Goal: Information Seeking & Learning: Find contact information

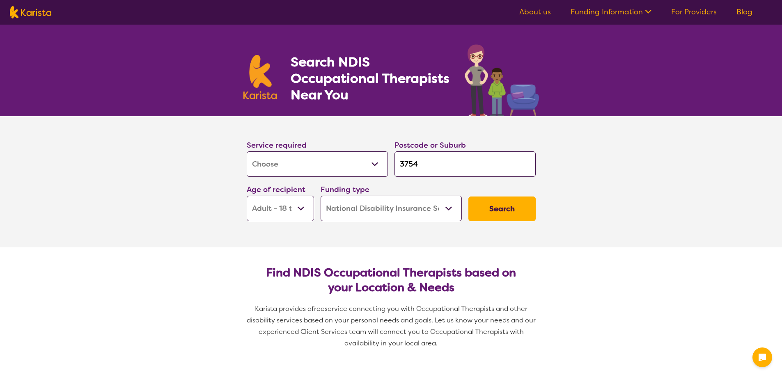
select select "[MEDICAL_DATA]"
select select "AD"
select select "NDIS"
select select "[MEDICAL_DATA]"
select select "AD"
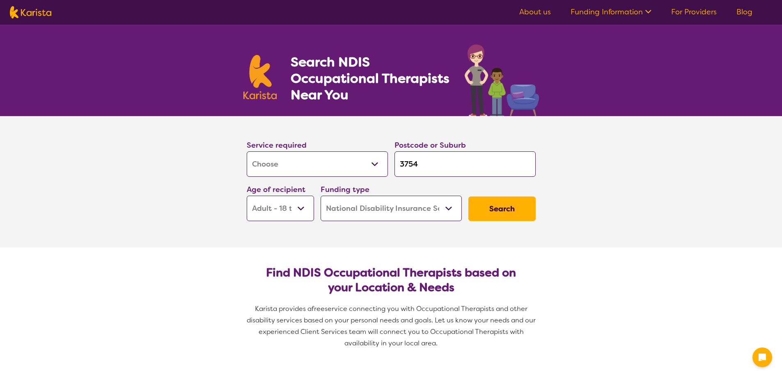
select select "NDIS"
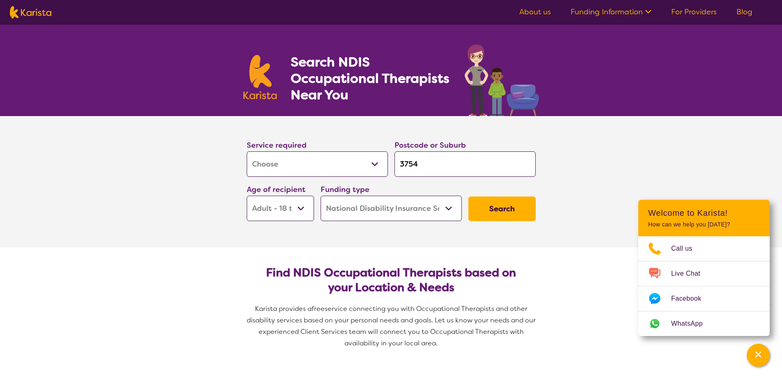
click at [448, 162] on input "3754" at bounding box center [464, 163] width 141 height 25
paste input "6"
type input "3756"
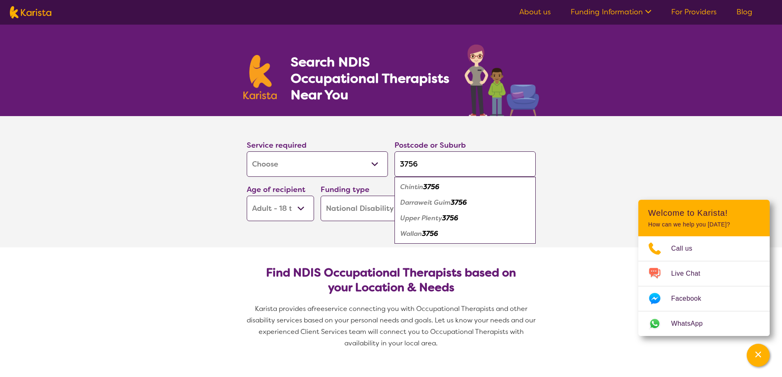
click button "Search" at bounding box center [501, 209] width 67 height 25
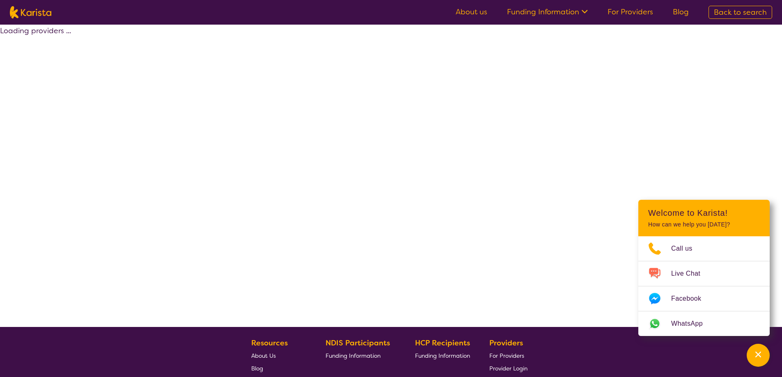
select select "by_score"
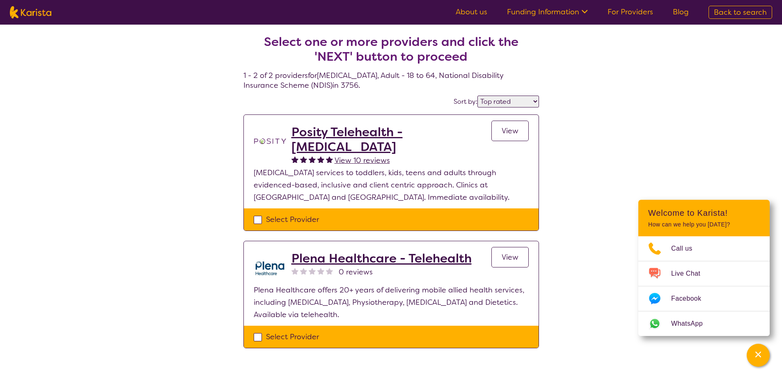
click at [401, 128] on h2 "Posity Telehealth - Occupational Therapy" at bounding box center [391, 140] width 200 height 30
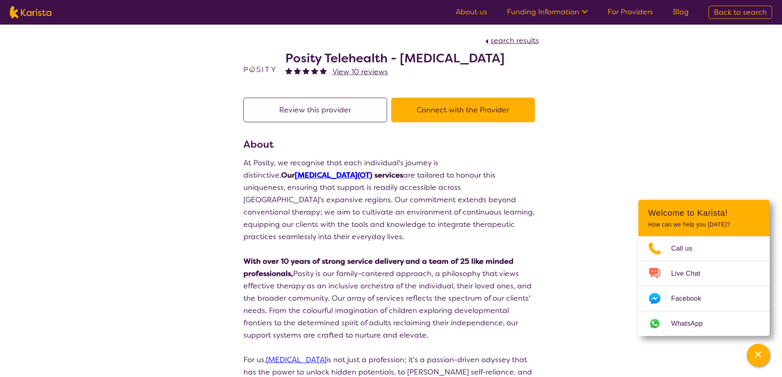
click at [417, 58] on h2 "Posity Telehealth - Occupational Therapy" at bounding box center [394, 58] width 219 height 15
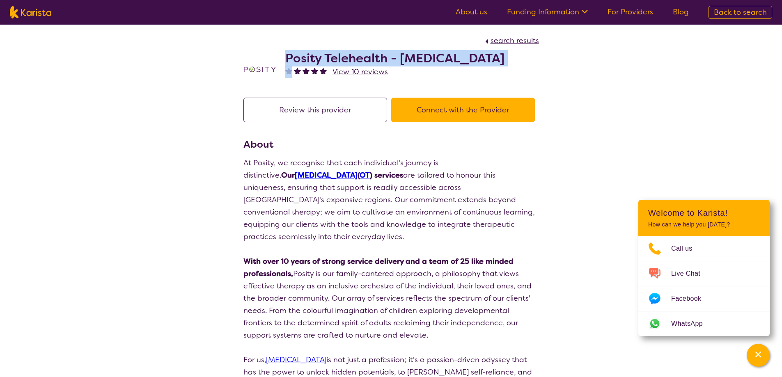
click at [417, 58] on h2 "Posity Telehealth - Occupational Therapy" at bounding box center [394, 58] width 219 height 15
copy h2 "Posity Telehealth - Occupational Therapy"
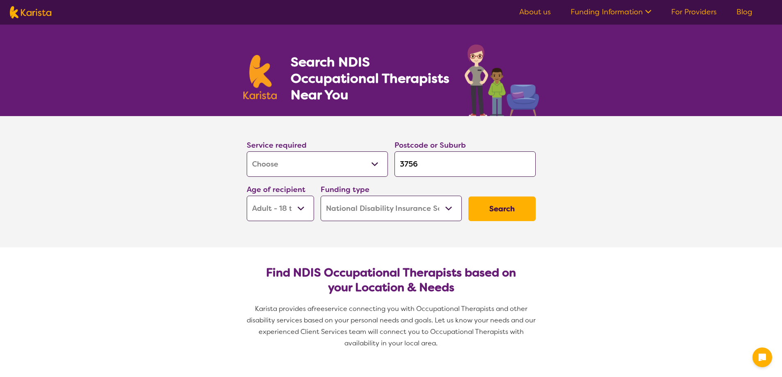
select select "[MEDICAL_DATA]"
select select "AD"
select select "NDIS"
select select "[MEDICAL_DATA]"
select select "AD"
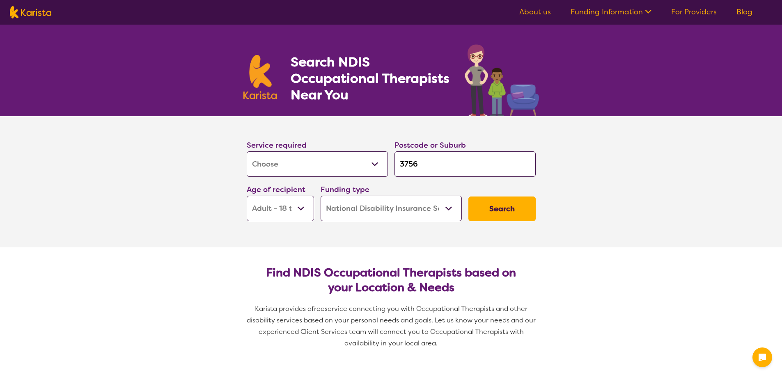
select select "NDIS"
click at [444, 169] on input "3756" at bounding box center [464, 163] width 141 height 25
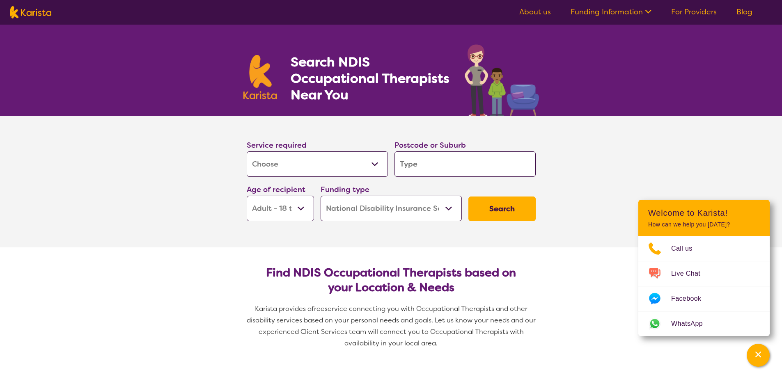
type input "b"
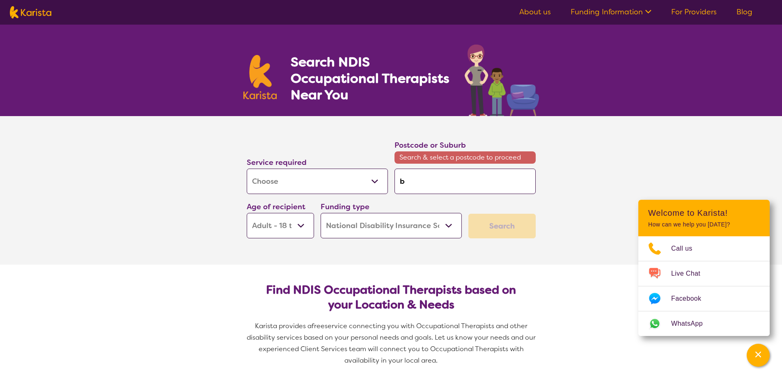
type input "bo"
type input "bor"
type input "bora"
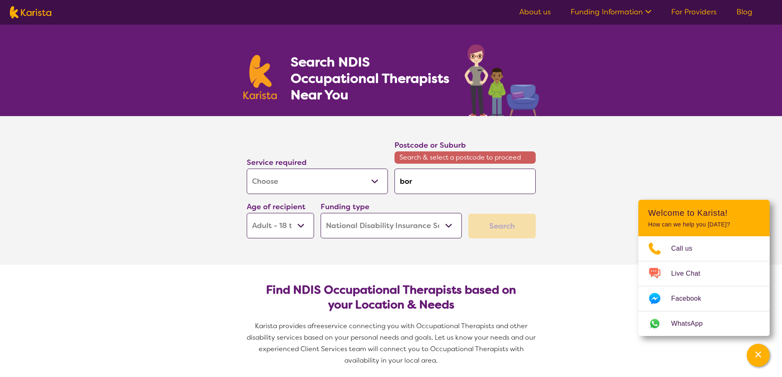
type input "bora"
type input "borad"
type input "boradm"
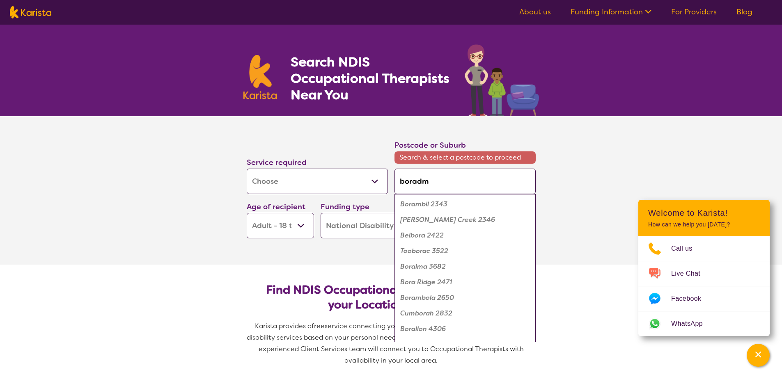
type input "boradme"
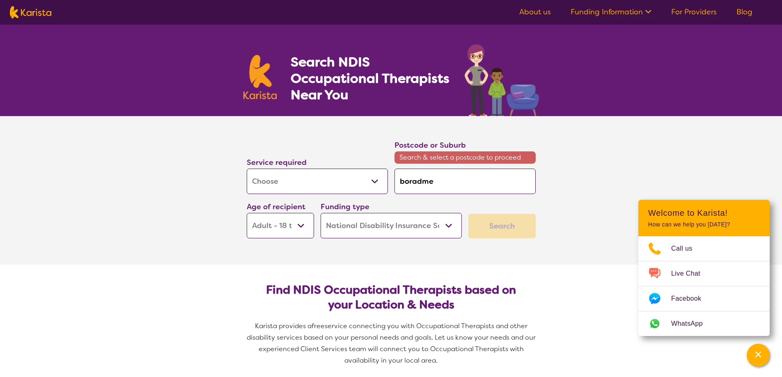
type input "boradm"
type input "borad"
type input "bora"
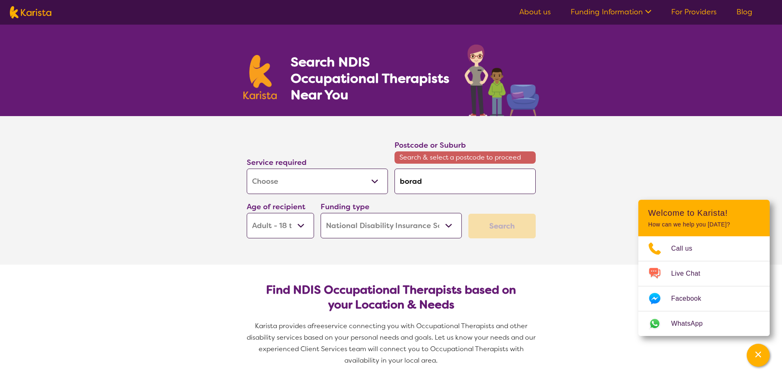
type input "bora"
type input "bor"
type input "bo"
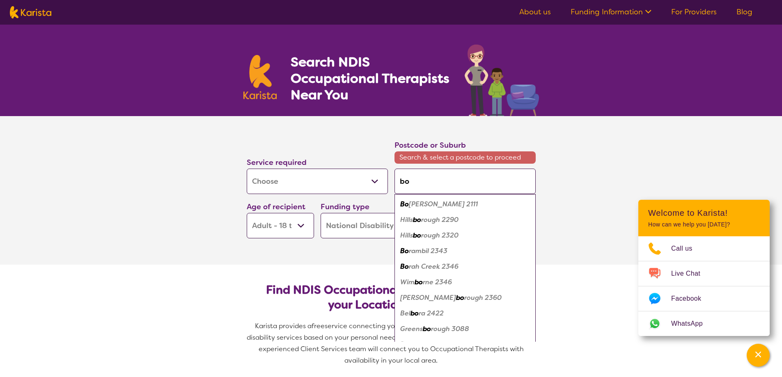
type input "b"
type input "br"
type input "bro"
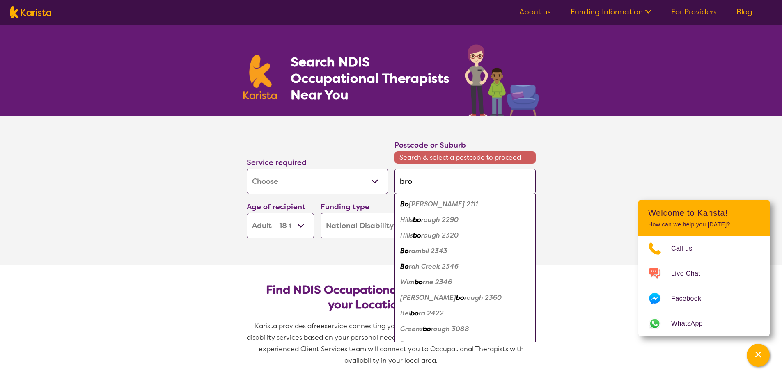
type input "bro"
type input "broa"
type input "broad"
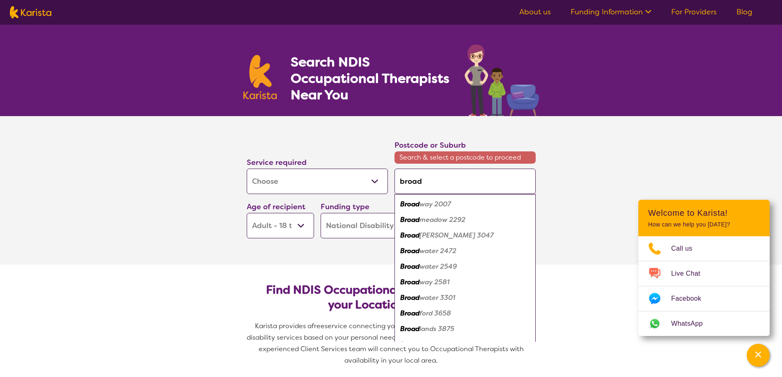
click at [440, 235] on em "[PERSON_NAME] 3047" at bounding box center [456, 235] width 74 height 9
type input "3047"
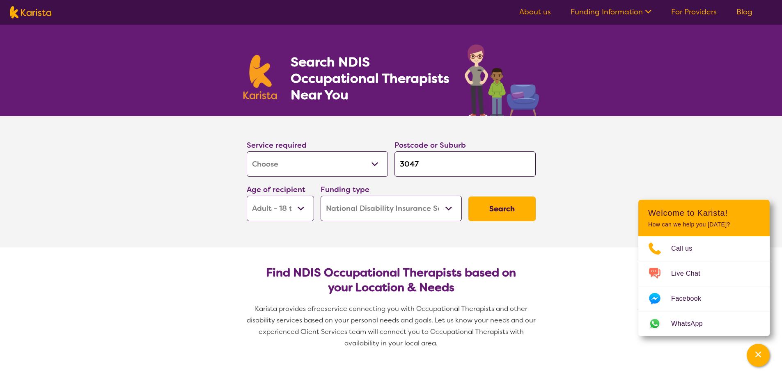
click at [499, 216] on button "Search" at bounding box center [501, 209] width 67 height 25
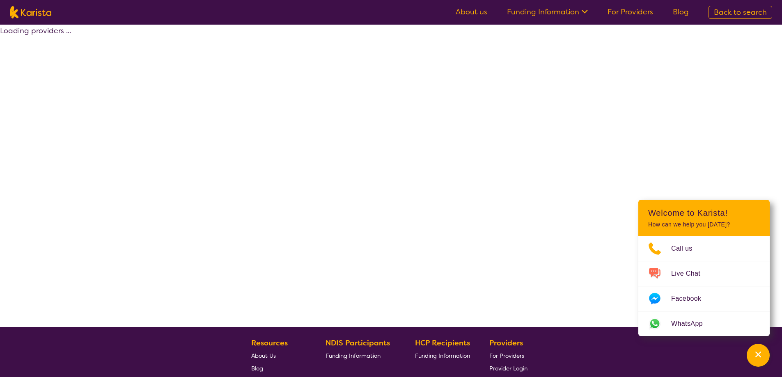
select select "by_score"
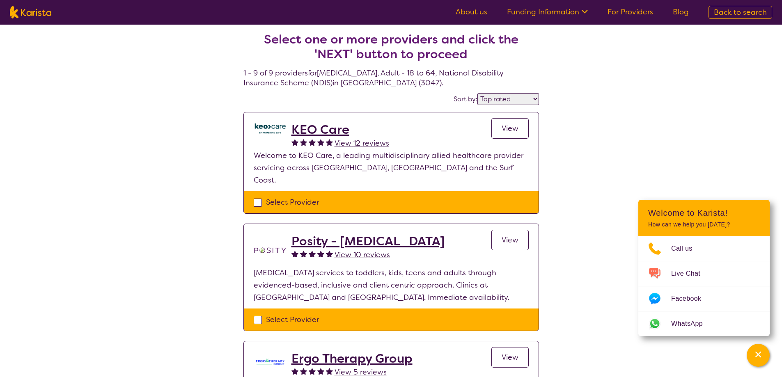
scroll to position [3, 0]
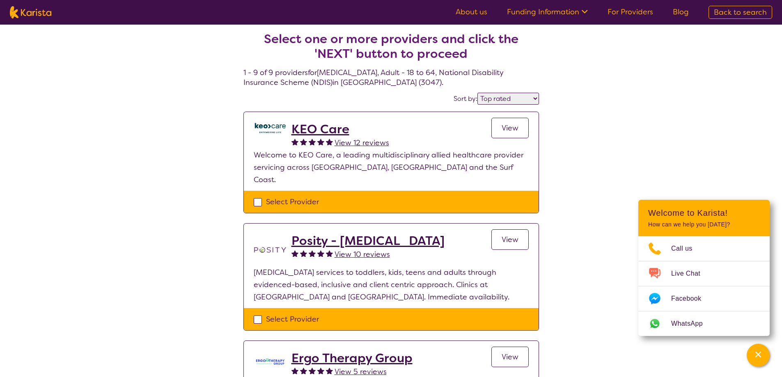
click at [314, 130] on h2 "KEO Care" at bounding box center [340, 129] width 98 height 15
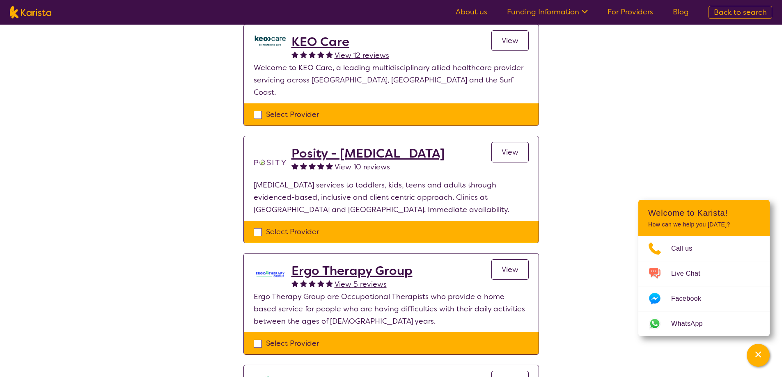
scroll to position [93, 0]
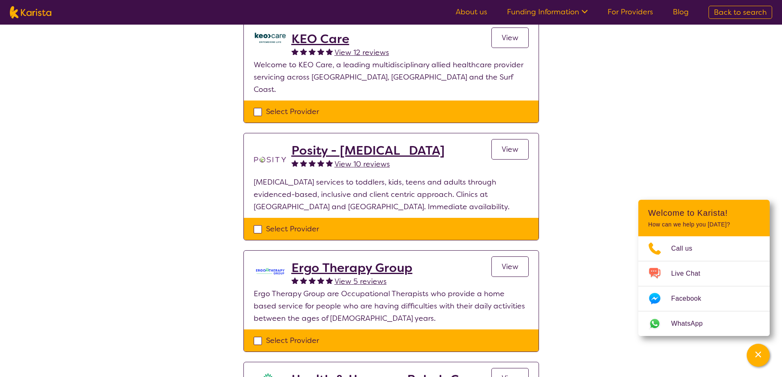
click at [396, 261] on h2 "Ergo Therapy Group" at bounding box center [351, 268] width 121 height 15
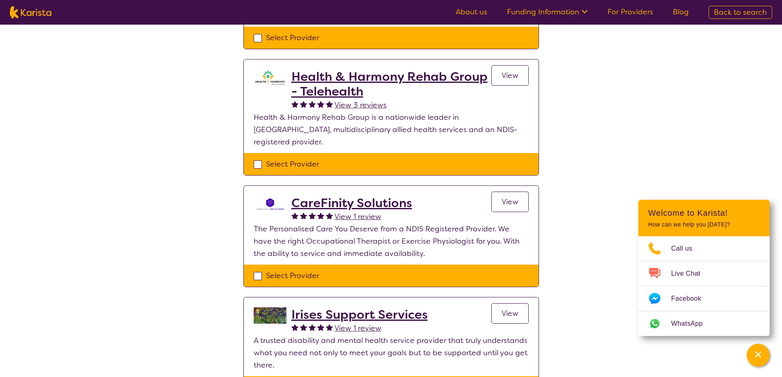
scroll to position [412, 0]
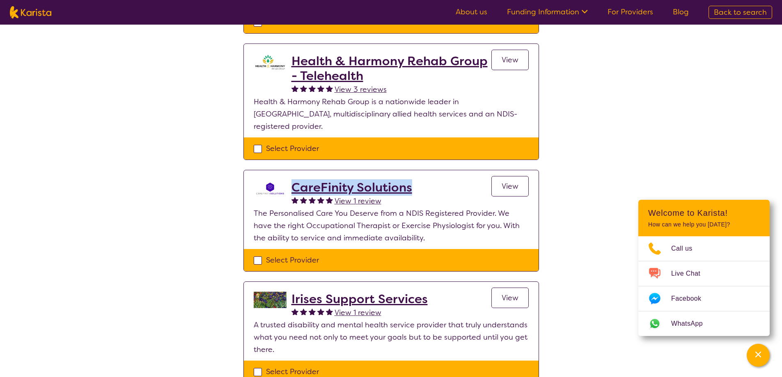
drag, startPoint x: 424, startPoint y: 166, endPoint x: 291, endPoint y: 167, distance: 132.5
click at [291, 180] on div "CareFinity Solutions View 1 review View" at bounding box center [409, 193] width 237 height 27
copy h2 "CareFinity Solutions"
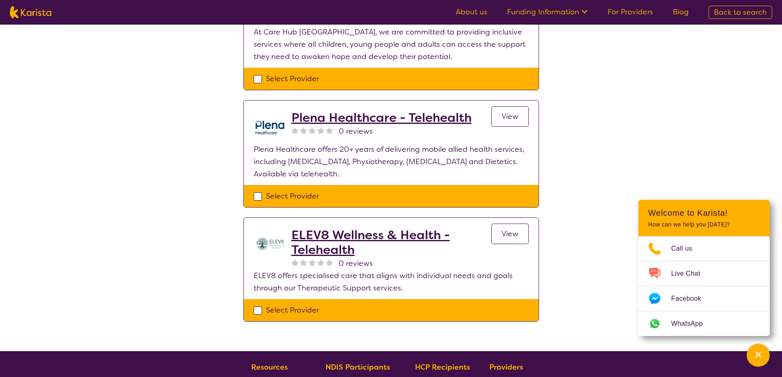
scroll to position [817, 0]
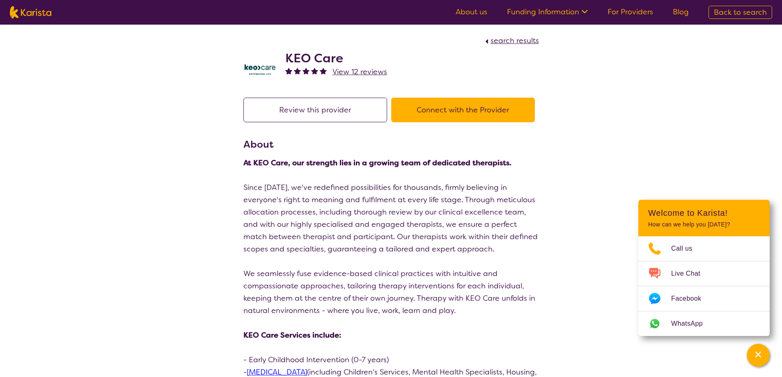
click at [309, 57] on h2 "KEO Care" at bounding box center [336, 58] width 102 height 15
copy h2 "KEO Care"
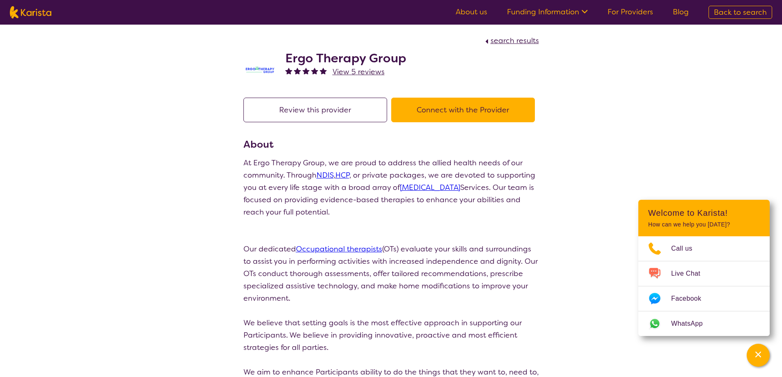
click at [356, 59] on h2 "Ergo Therapy Group" at bounding box center [345, 58] width 121 height 15
